Goal: Information Seeking & Learning: Learn about a topic

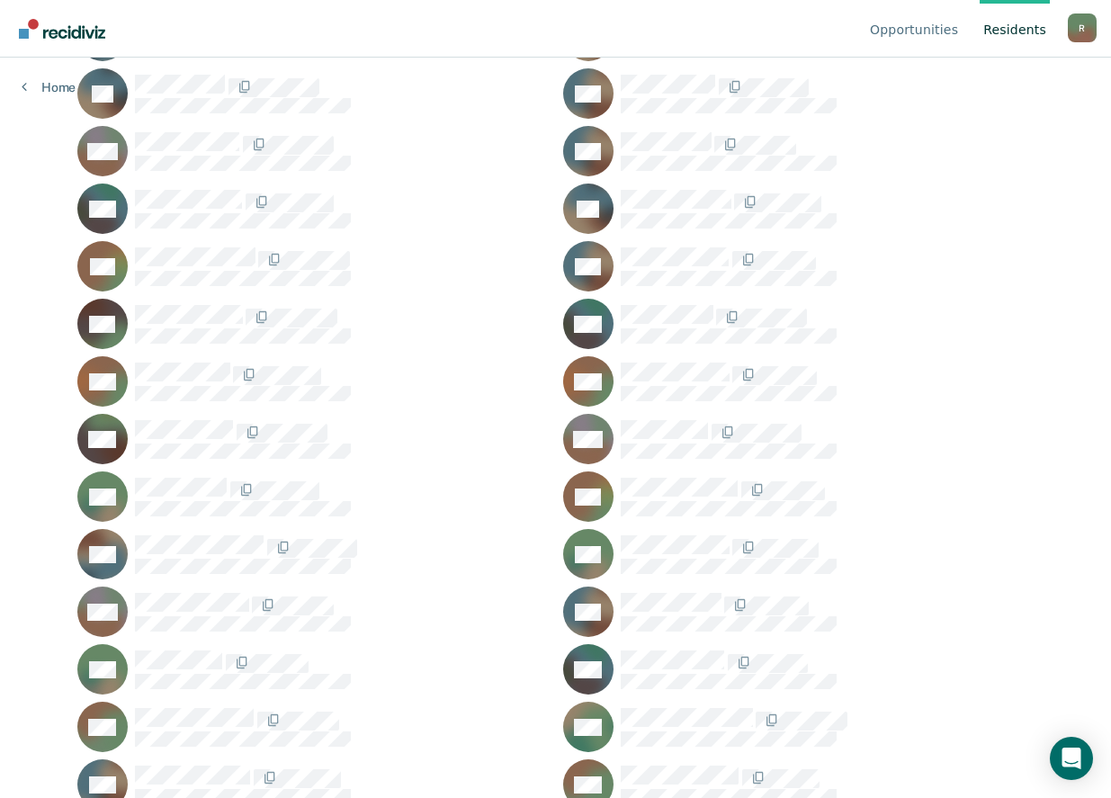
scroll to position [15559, 0]
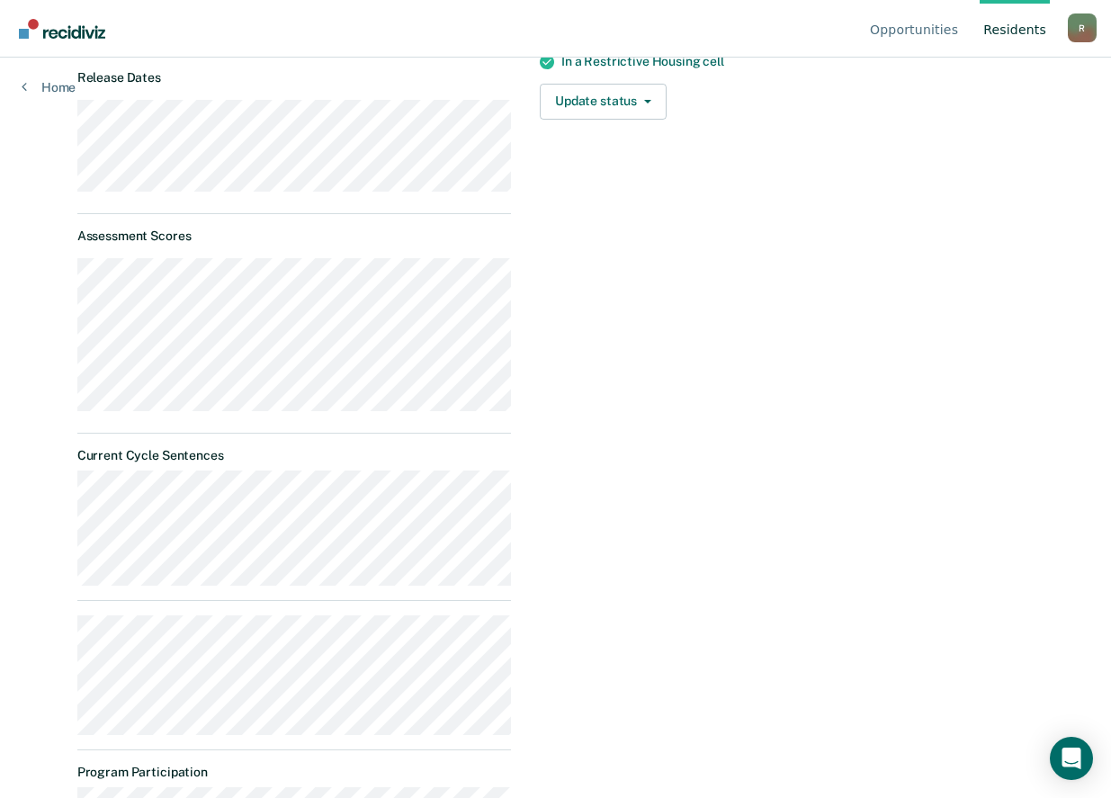
scroll to position [399, 0]
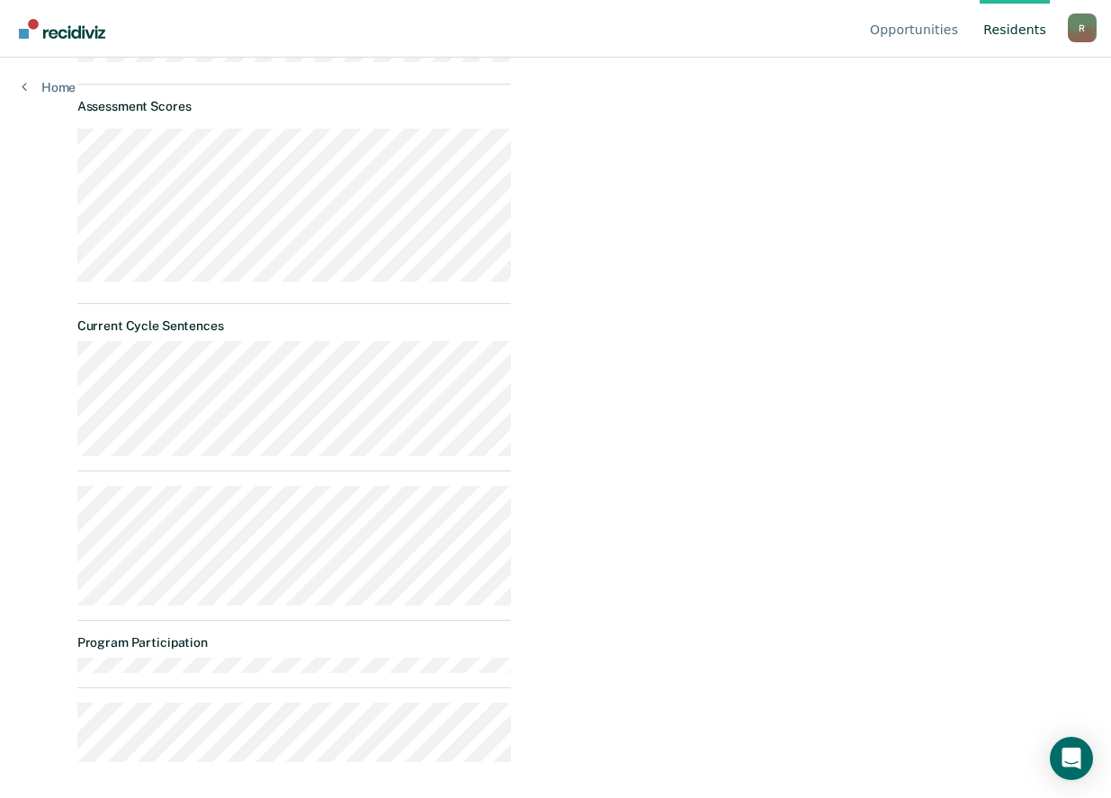
click at [562, 740] on div "Opportunities Extended Restrictive Housing Review Almost eligible Requirements …" at bounding box center [779, 271] width 508 height 1009
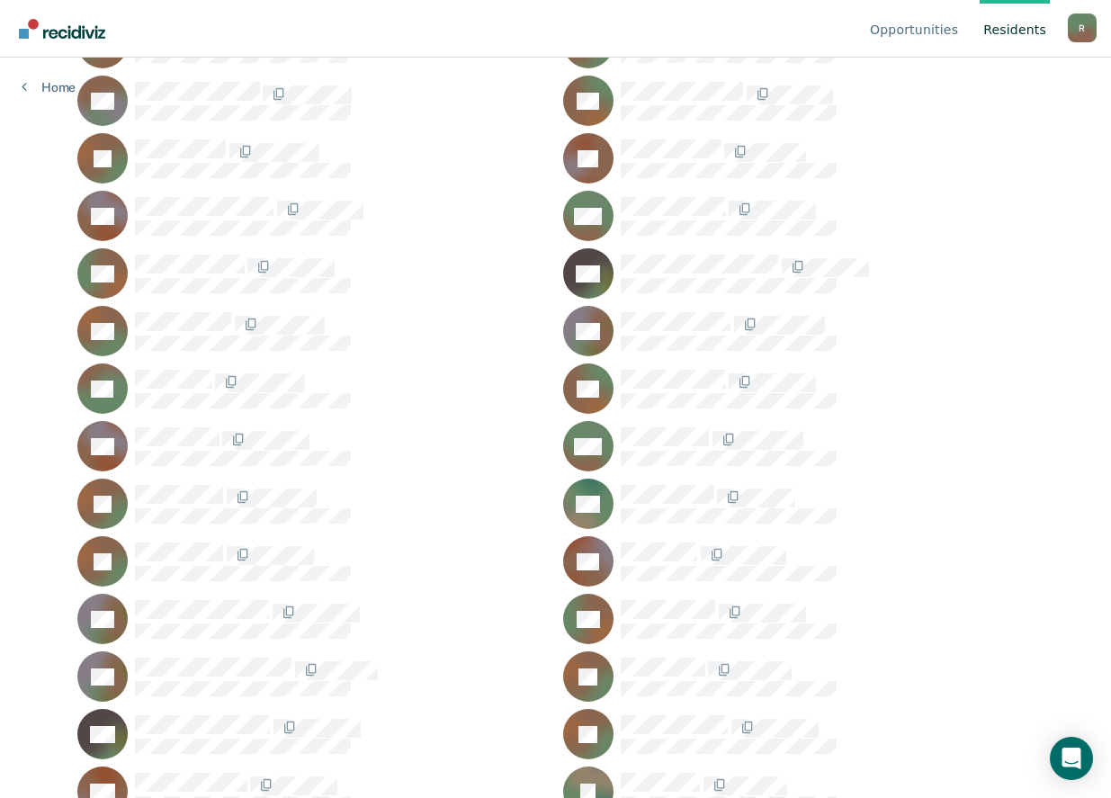
scroll to position [12052, 0]
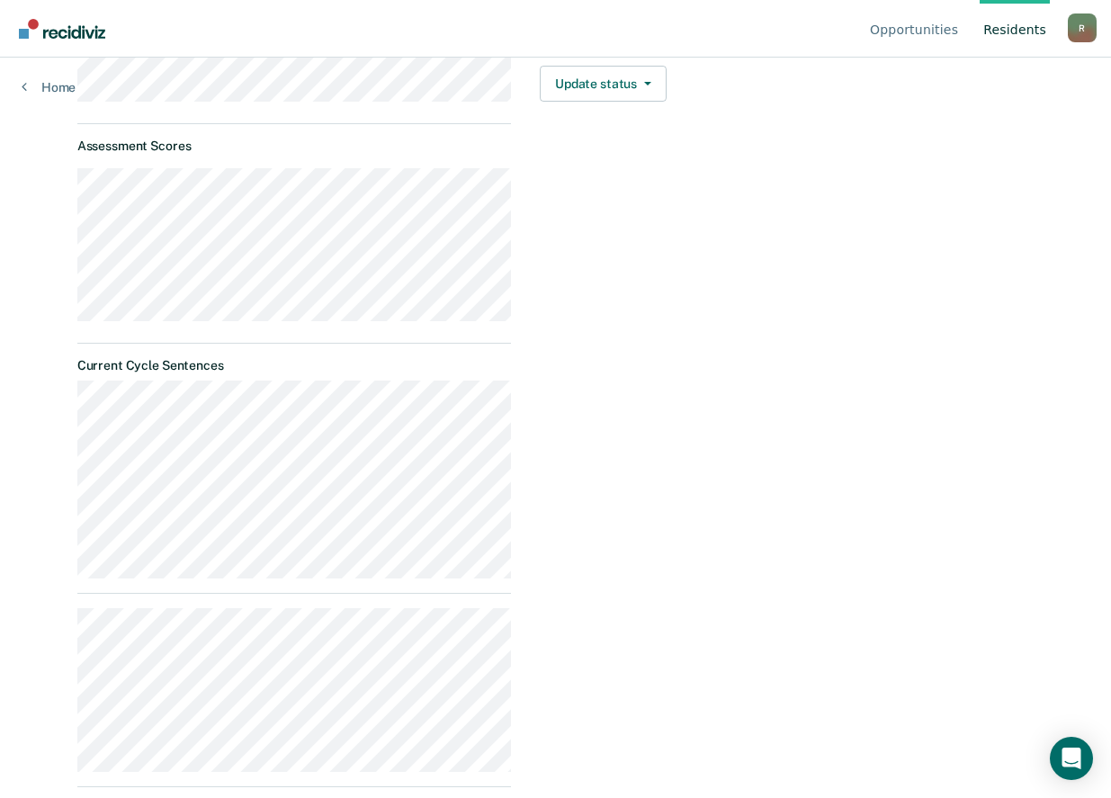
scroll to position [649, 0]
